Goal: Information Seeking & Learning: Learn about a topic

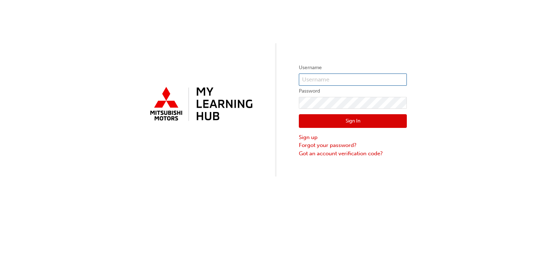
type input "0005504928"
click at [362, 118] on button "Sign In" at bounding box center [353, 121] width 108 height 14
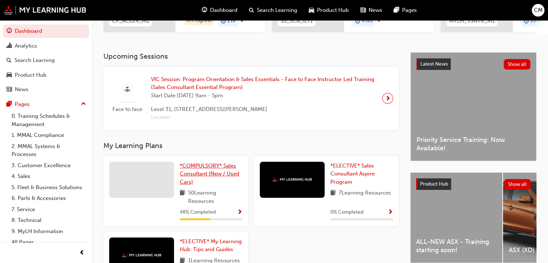
scroll to position [192, 0]
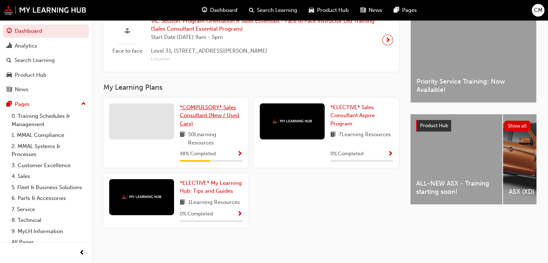
click at [215, 116] on span "*COMPULSORY* Sales Consultant (New / Used Cars)" at bounding box center [209, 115] width 59 height 23
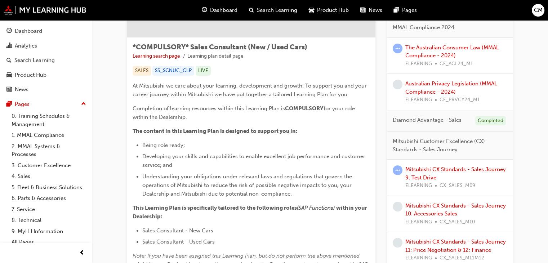
scroll to position [144, 0]
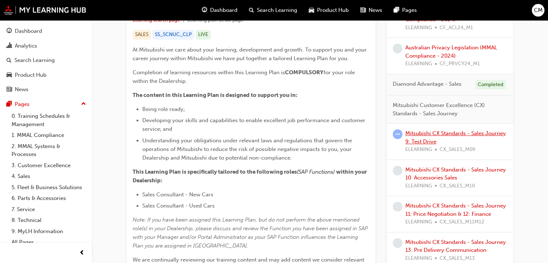
click at [456, 132] on link "Mitsubishi CX Standards - Sales Journey 9: Test Drive" at bounding box center [455, 137] width 100 height 15
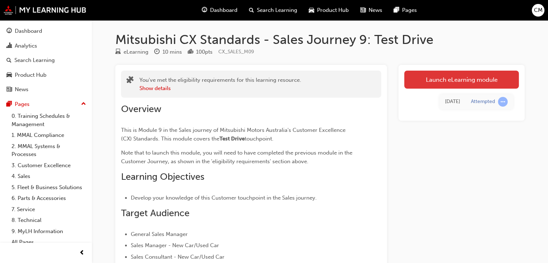
click at [468, 76] on link "Launch eLearning module" at bounding box center [461, 80] width 114 height 18
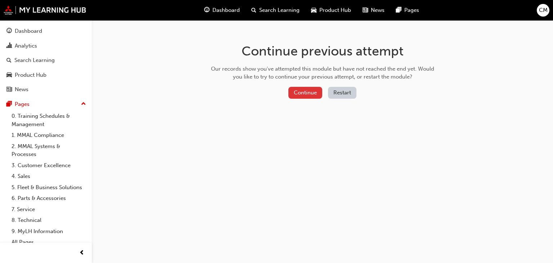
click at [307, 97] on button "Continue" at bounding box center [305, 93] width 34 height 12
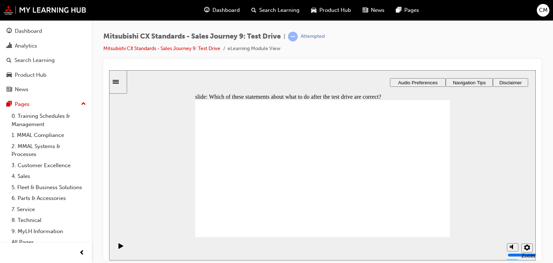
checkbox input "true"
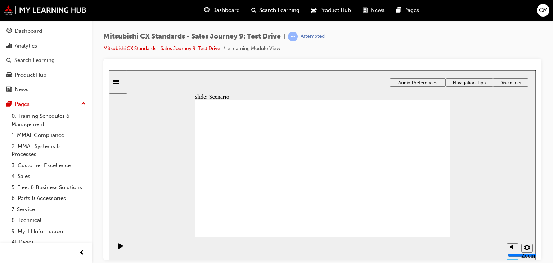
drag, startPoint x: 325, startPoint y: 172, endPoint x: 409, endPoint y: 157, distance: 85.3
drag, startPoint x: 351, startPoint y: 181, endPoint x: 437, endPoint y: 131, distance: 99.2
drag, startPoint x: 330, startPoint y: 156, endPoint x: 422, endPoint y: 134, distance: 93.9
drag, startPoint x: 333, startPoint y: 186, endPoint x: 417, endPoint y: 170, distance: 85.6
drag, startPoint x: 342, startPoint y: 203, endPoint x: 430, endPoint y: 185, distance: 89.9
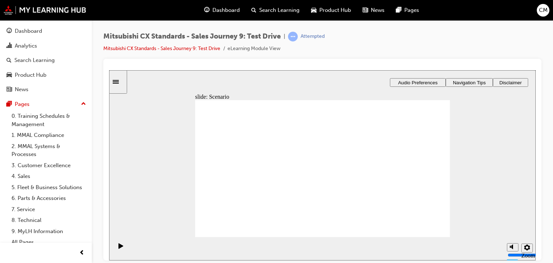
drag, startPoint x: 356, startPoint y: 158, endPoint x: 416, endPoint y: 213, distance: 81.3
drag, startPoint x: 239, startPoint y: 184, endPoint x: 318, endPoint y: 146, distance: 87.8
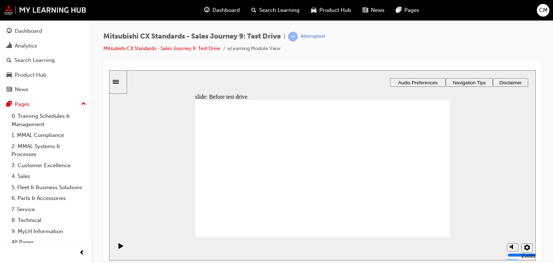
drag, startPoint x: 241, startPoint y: 184, endPoint x: 409, endPoint y: 141, distance: 173.6
drag, startPoint x: 244, startPoint y: 181, endPoint x: 326, endPoint y: 146, distance: 89.2
drag, startPoint x: 245, startPoint y: 184, endPoint x: 328, endPoint y: 163, distance: 85.7
drag, startPoint x: 251, startPoint y: 180, endPoint x: 321, endPoint y: 169, distance: 71.0
drag, startPoint x: 254, startPoint y: 180, endPoint x: 330, endPoint y: 180, distance: 76.7
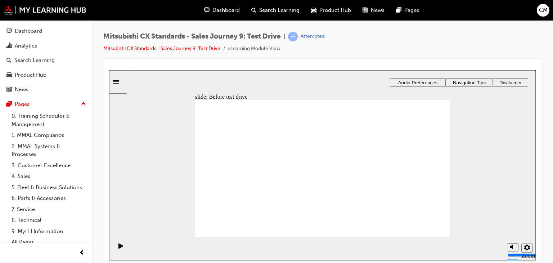
drag, startPoint x: 330, startPoint y: 139, endPoint x: 404, endPoint y: 148, distance: 74.4
drag, startPoint x: 258, startPoint y: 184, endPoint x: 325, endPoint y: 187, distance: 67.0
drag, startPoint x: 234, startPoint y: 180, endPoint x: 309, endPoint y: 206, distance: 78.7
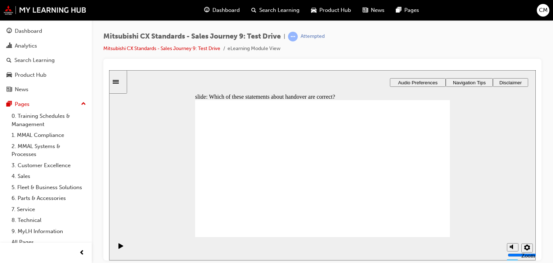
checkbox input "true"
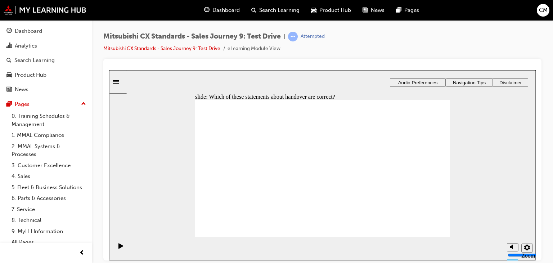
checkbox input "true"
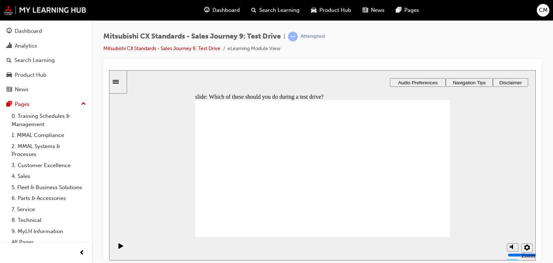
checkbox input "true"
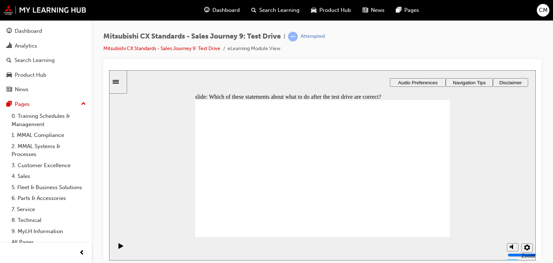
checkbox input "true"
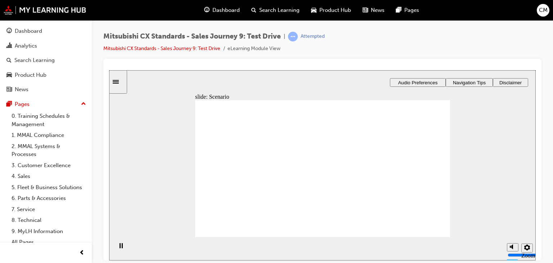
drag, startPoint x: 336, startPoint y: 161, endPoint x: 420, endPoint y: 138, distance: 87.5
drag, startPoint x: 336, startPoint y: 169, endPoint x: 423, endPoint y: 153, distance: 88.6
drag, startPoint x: 336, startPoint y: 189, endPoint x: 418, endPoint y: 186, distance: 81.7
drag, startPoint x: 329, startPoint y: 207, endPoint x: 415, endPoint y: 174, distance: 92.7
drag, startPoint x: 337, startPoint y: 137, endPoint x: 422, endPoint y: 203, distance: 107.8
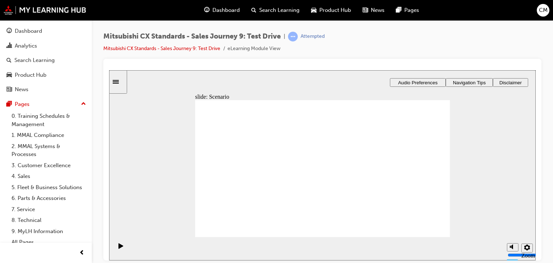
drag, startPoint x: 413, startPoint y: 178, endPoint x: 410, endPoint y: 136, distance: 41.6
drag, startPoint x: 395, startPoint y: 157, endPoint x: 397, endPoint y: 175, distance: 18.6
drag, startPoint x: 340, startPoint y: 157, endPoint x: 425, endPoint y: 161, distance: 85.0
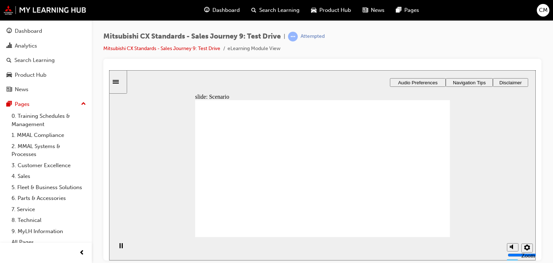
drag, startPoint x: 278, startPoint y: 182, endPoint x: 346, endPoint y: 134, distance: 83.1
drag, startPoint x: 260, startPoint y: 182, endPoint x: 344, endPoint y: 143, distance: 92.8
click at [493, 128] on div "slide: Before test drive Before test drive Which of these should you do or not …" at bounding box center [322, 165] width 427 height 190
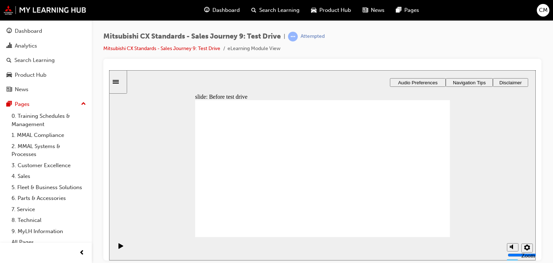
drag, startPoint x: 258, startPoint y: 181, endPoint x: 339, endPoint y: 159, distance: 83.3
drag, startPoint x: 266, startPoint y: 183, endPoint x: 349, endPoint y: 166, distance: 84.9
drag, startPoint x: 270, startPoint y: 183, endPoint x: 335, endPoint y: 185, distance: 64.9
drag, startPoint x: 264, startPoint y: 186, endPoint x: 451, endPoint y: 152, distance: 190.2
drag, startPoint x: 252, startPoint y: 181, endPoint x: 460, endPoint y: 157, distance: 209.1
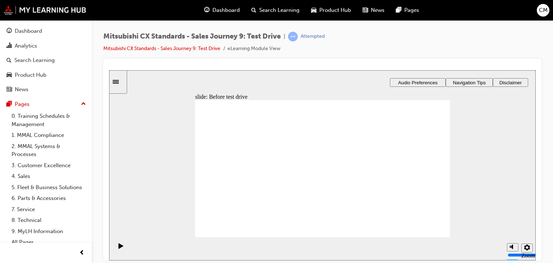
drag, startPoint x: 260, startPoint y: 184, endPoint x: 338, endPoint y: 205, distance: 81.2
checkbox input "true"
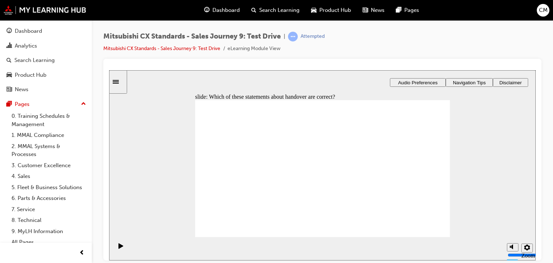
checkbox input "true"
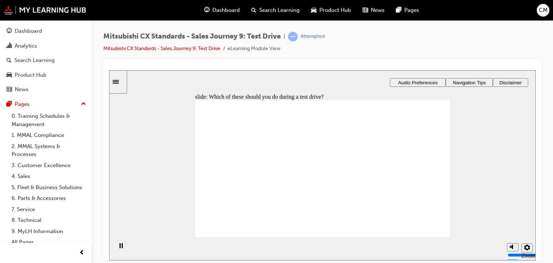
checkbox input "true"
checkbox input "false"
